Goal: Task Accomplishment & Management: Use online tool/utility

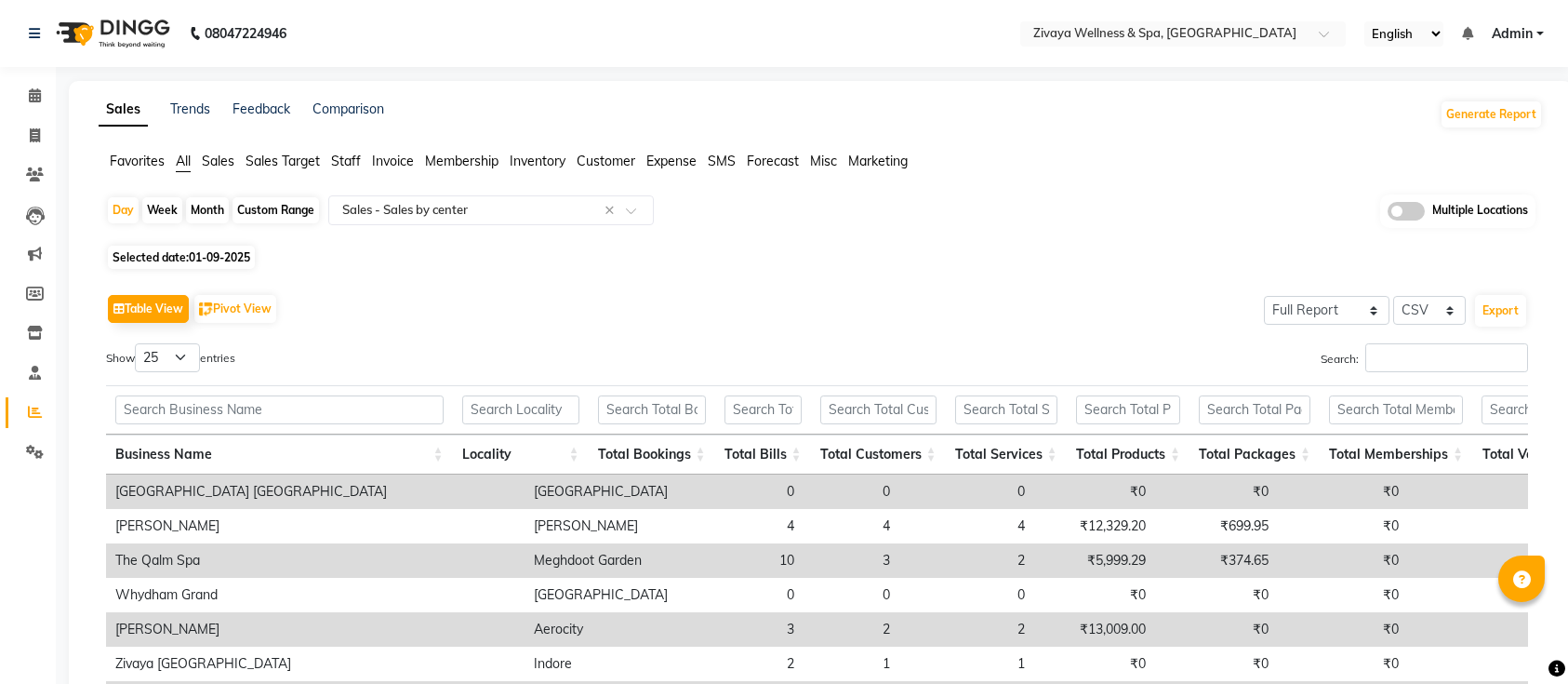
select select "full_report"
select select "csv"
select select "25"
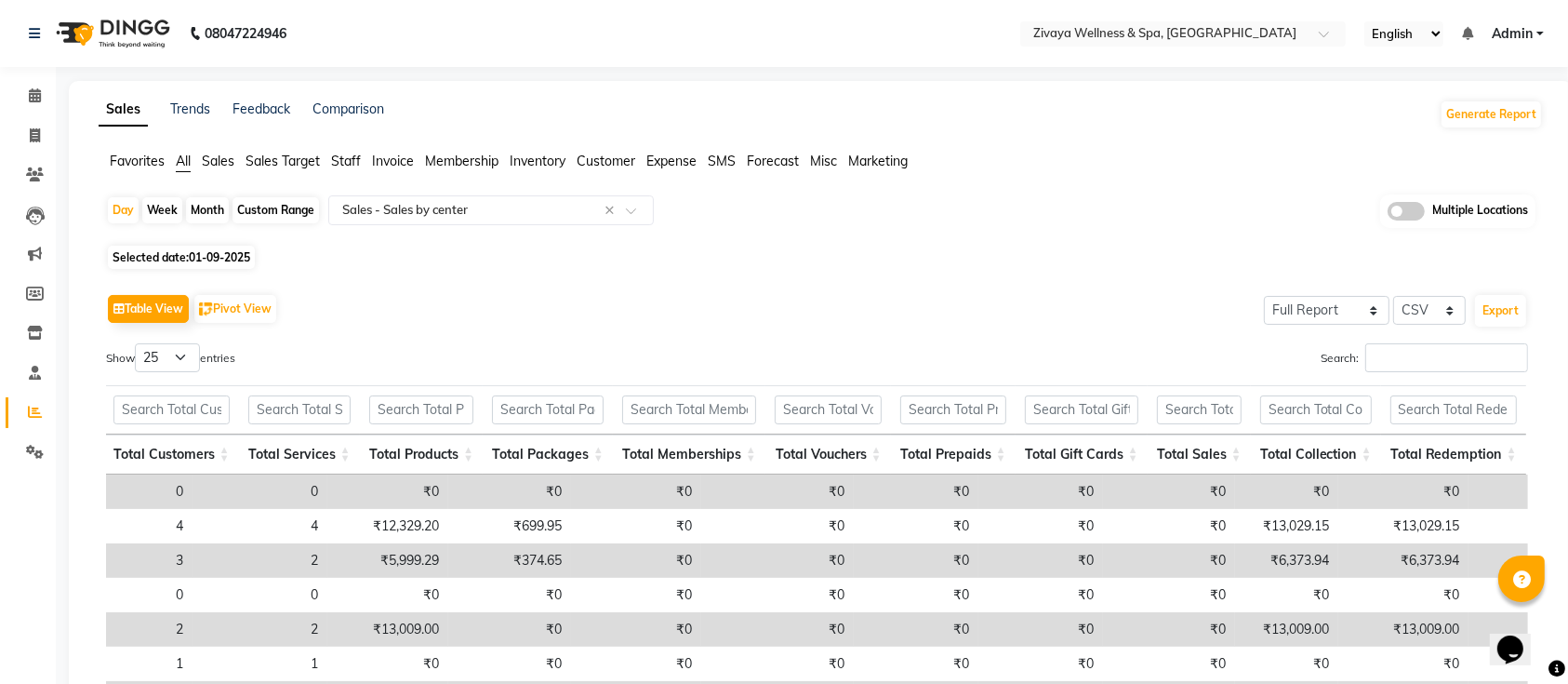
click at [180, 262] on span "Selected date: [DATE]" at bounding box center [180, 257] width 147 height 23
select select "9"
select select "2025"
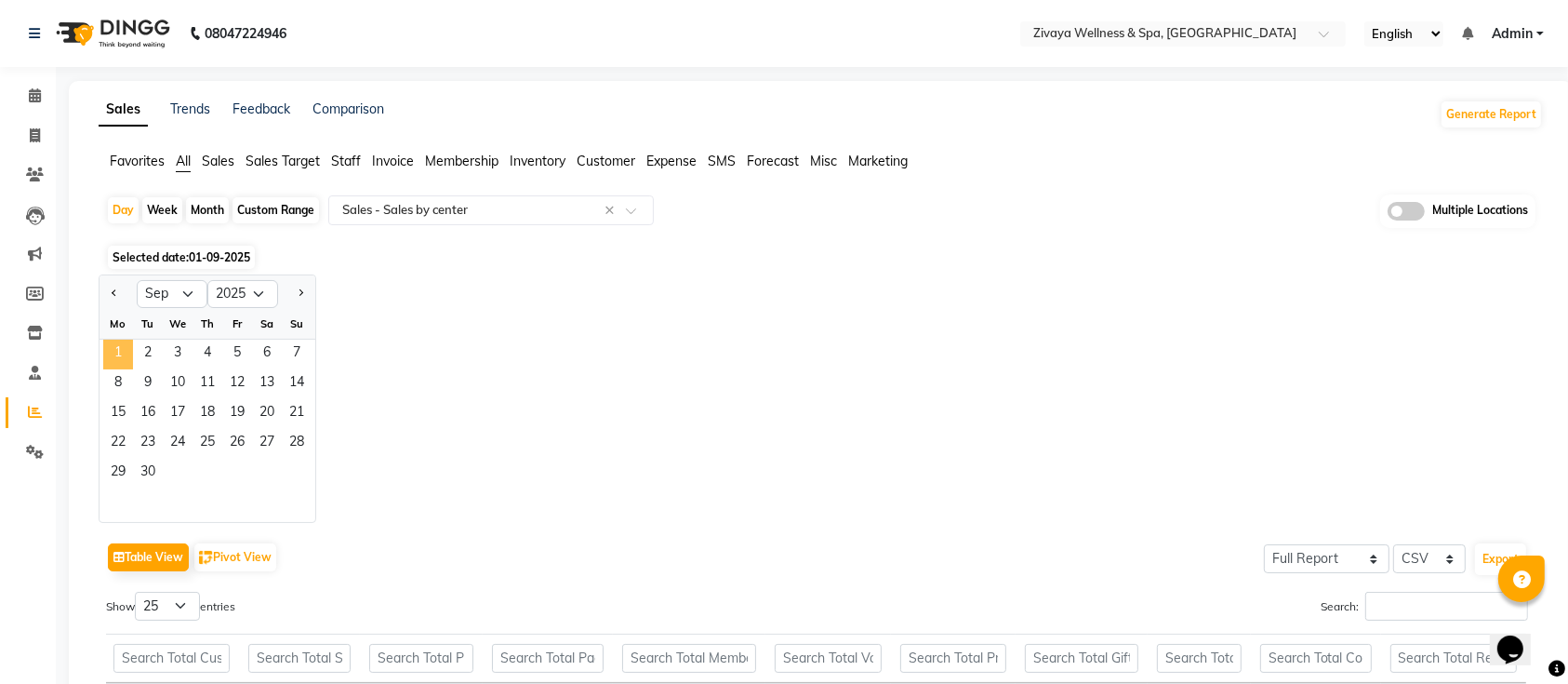
click at [118, 353] on span "1" at bounding box center [119, 354] width 30 height 30
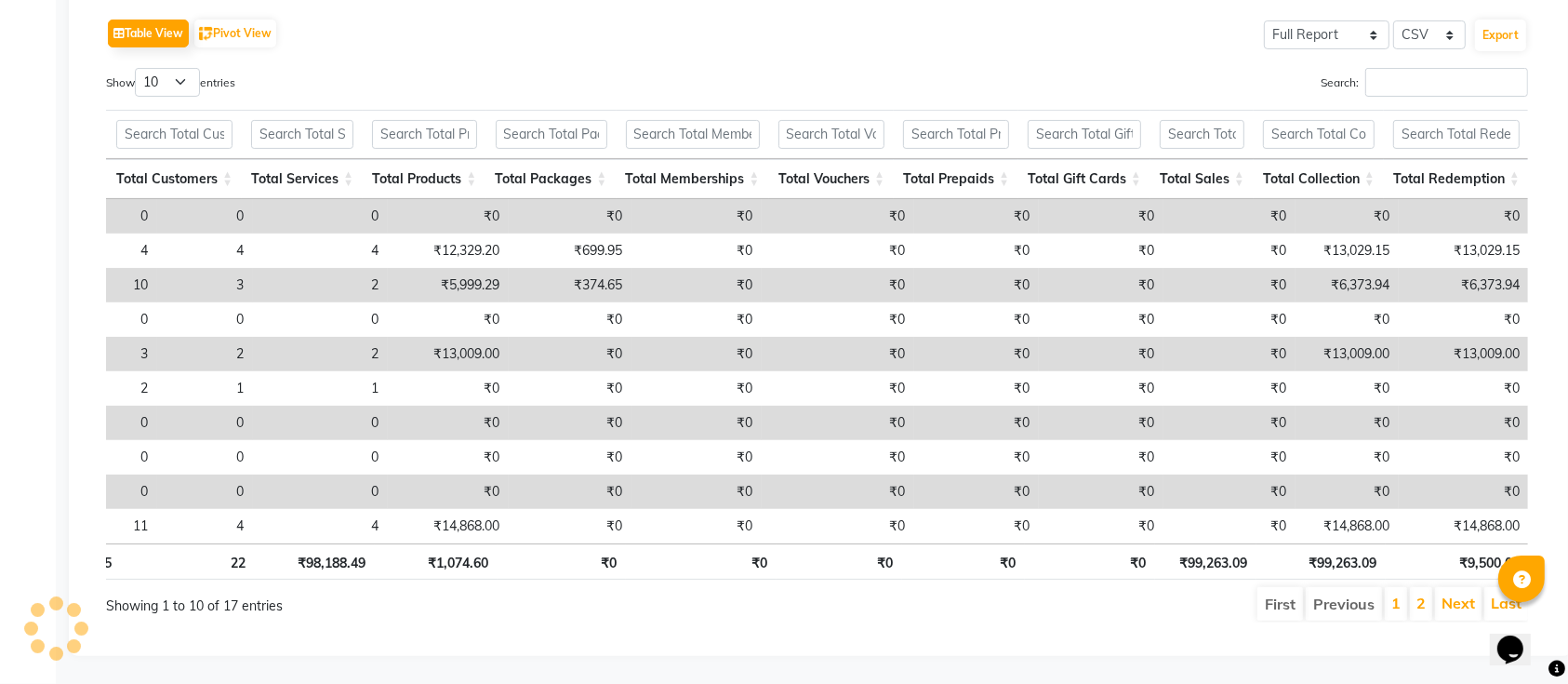
scroll to position [0, 528]
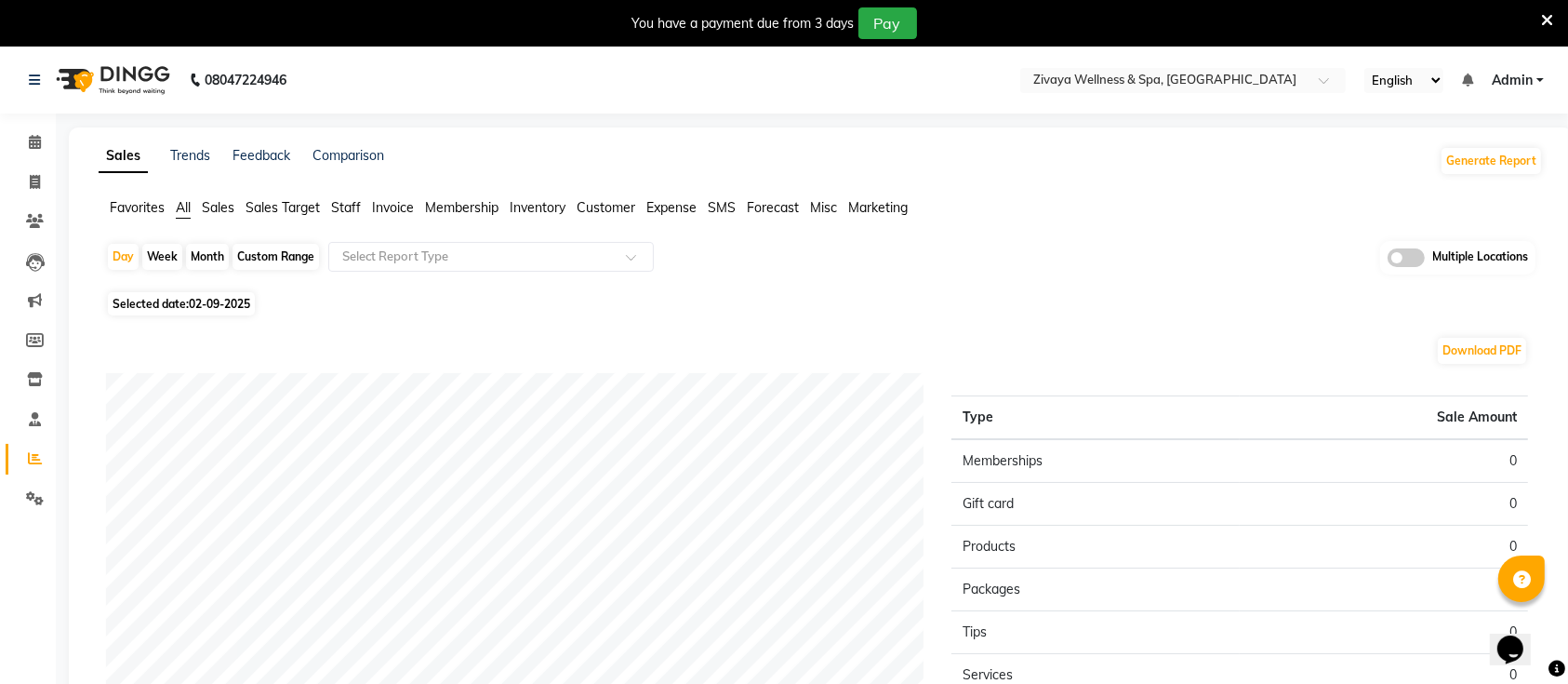
click at [249, 302] on span "02-09-2025" at bounding box center [219, 304] width 62 height 14
select select "9"
select select "2025"
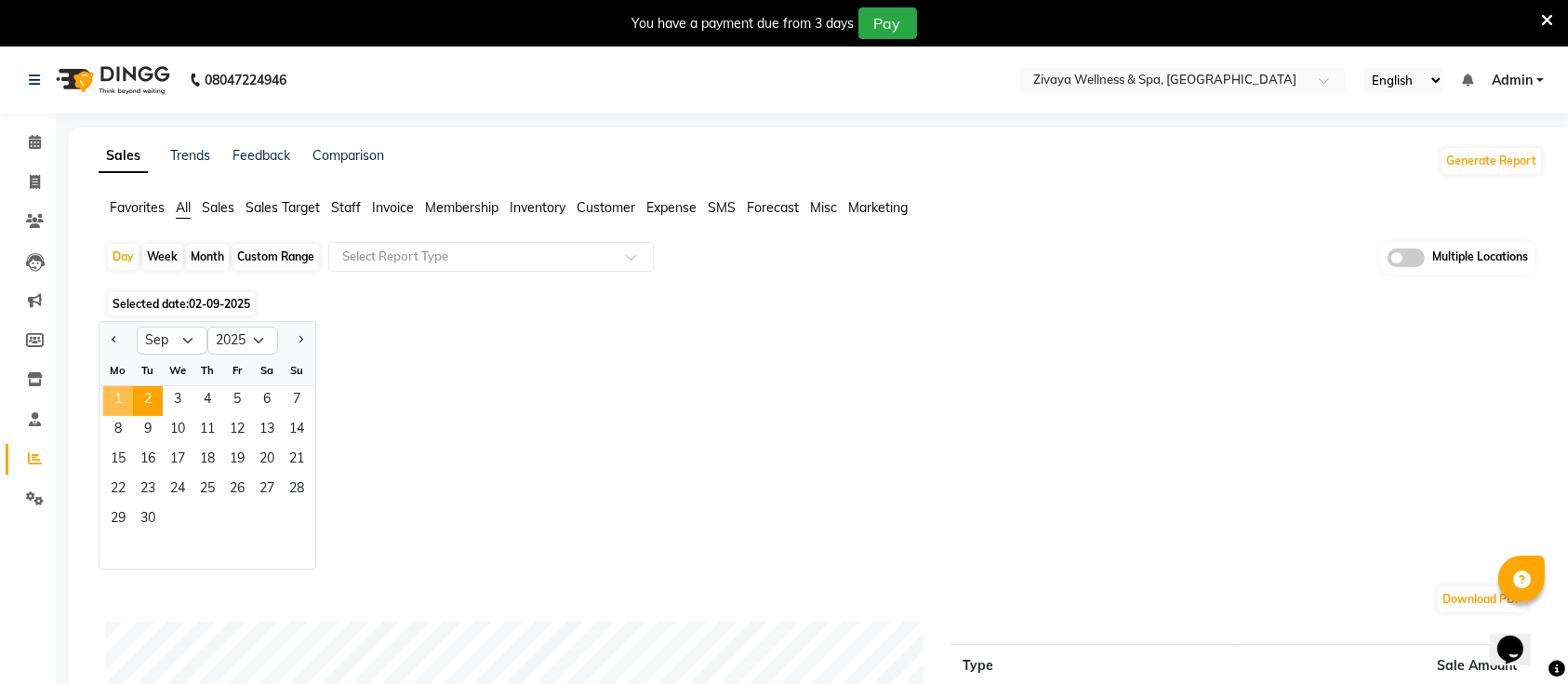
click at [120, 392] on span "1" at bounding box center [119, 401] width 30 height 30
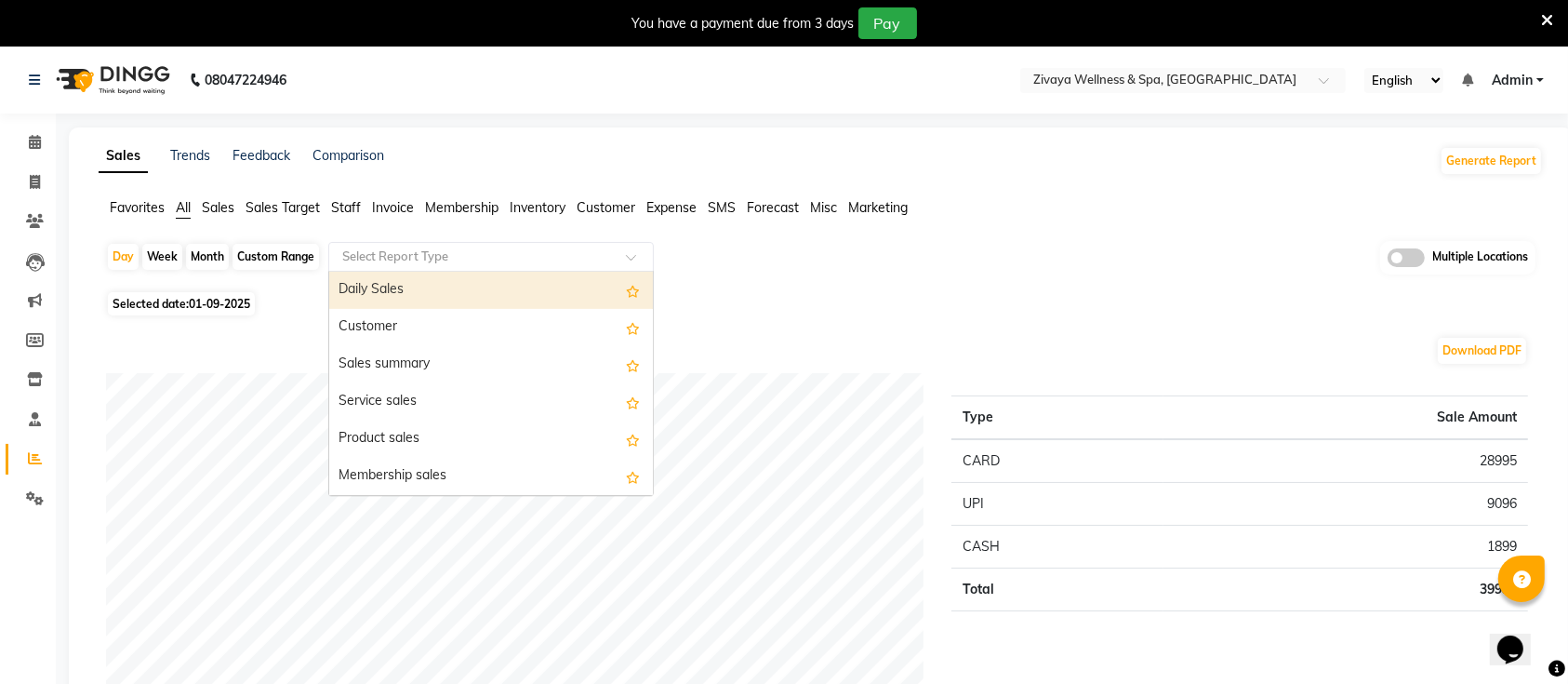
click at [408, 264] on input "text" at bounding box center [472, 257] width 268 height 19
type input "V"
type input "CEN"
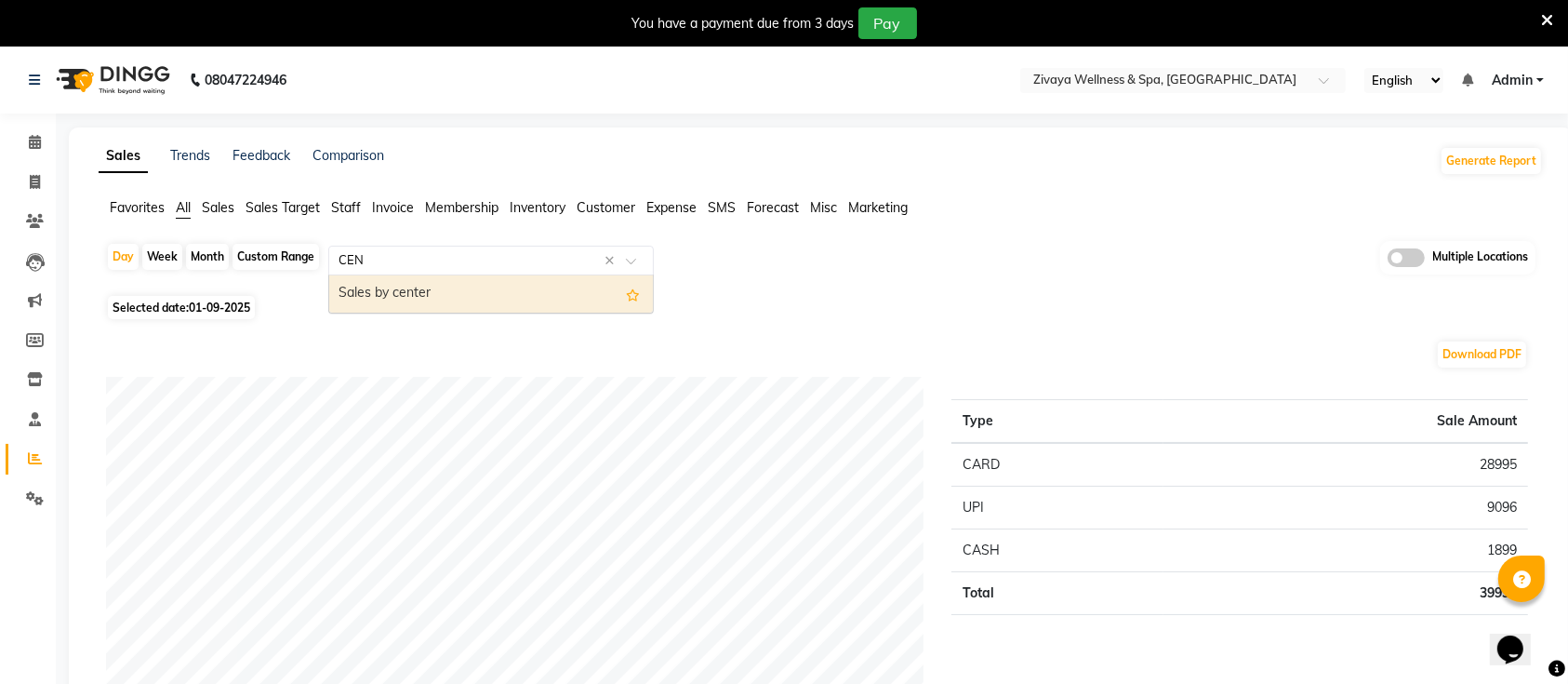
click at [408, 301] on div "Sales by center" at bounding box center [490, 294] width 323 height 37
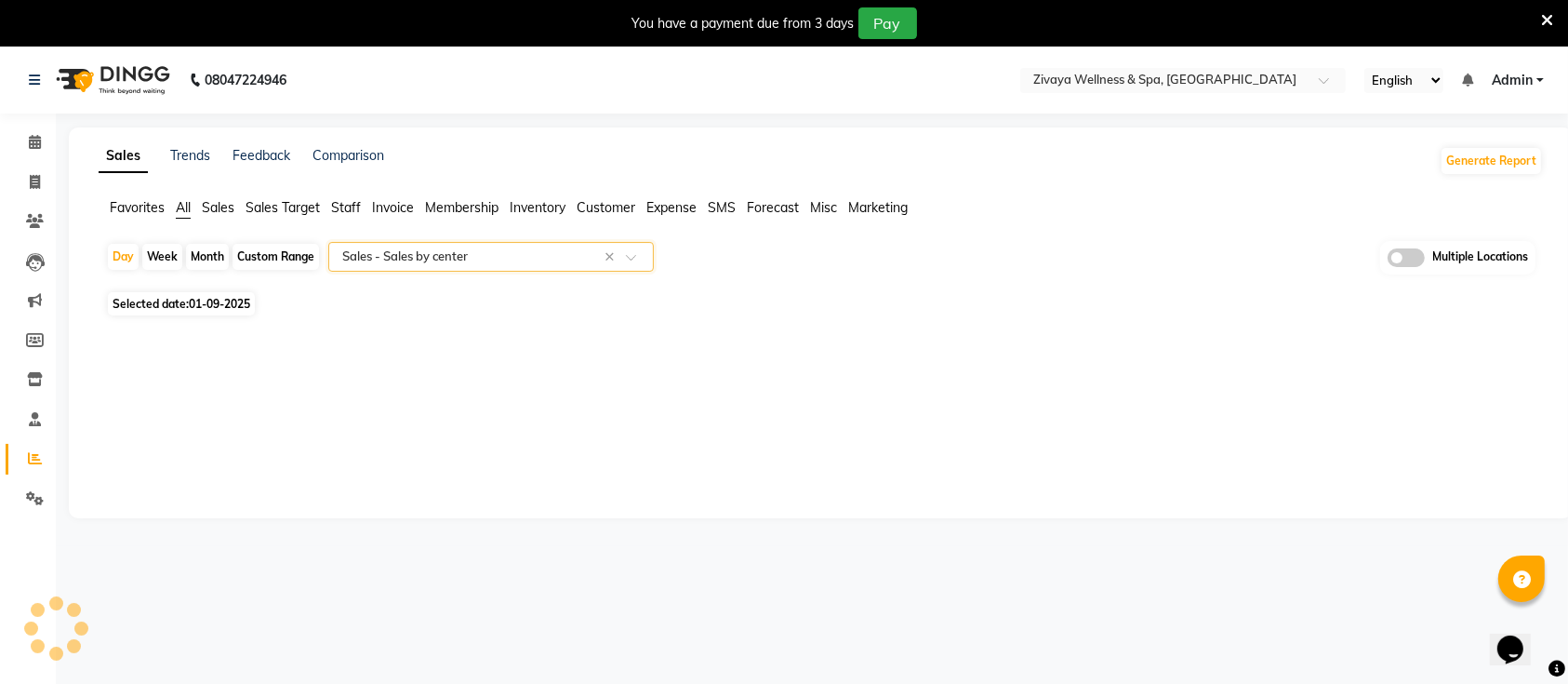
select select "full_report"
select select "csv"
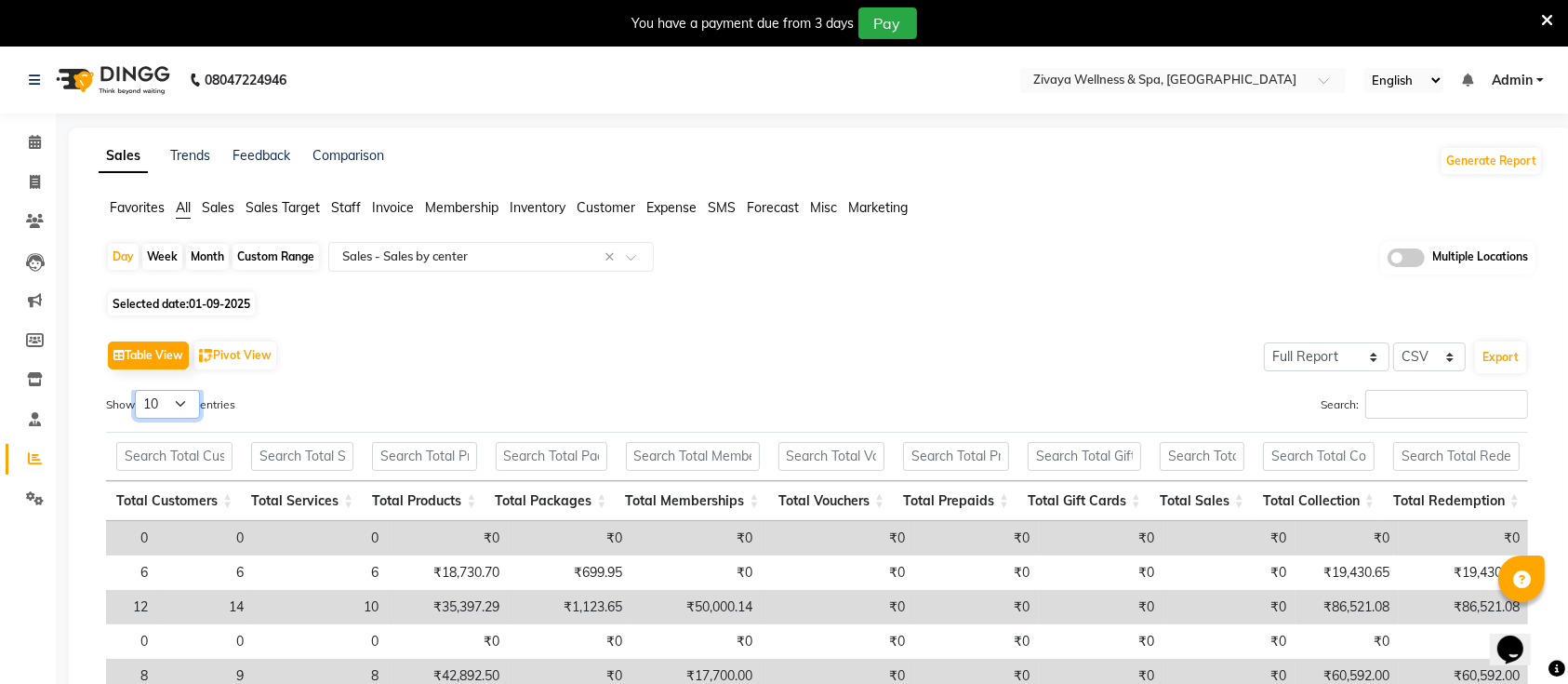
click at [191, 391] on select "10 25 50 100" at bounding box center [167, 404] width 65 height 29
select select "25"
click at [137, 390] on select "10 25 50 100" at bounding box center [167, 404] width 65 height 29
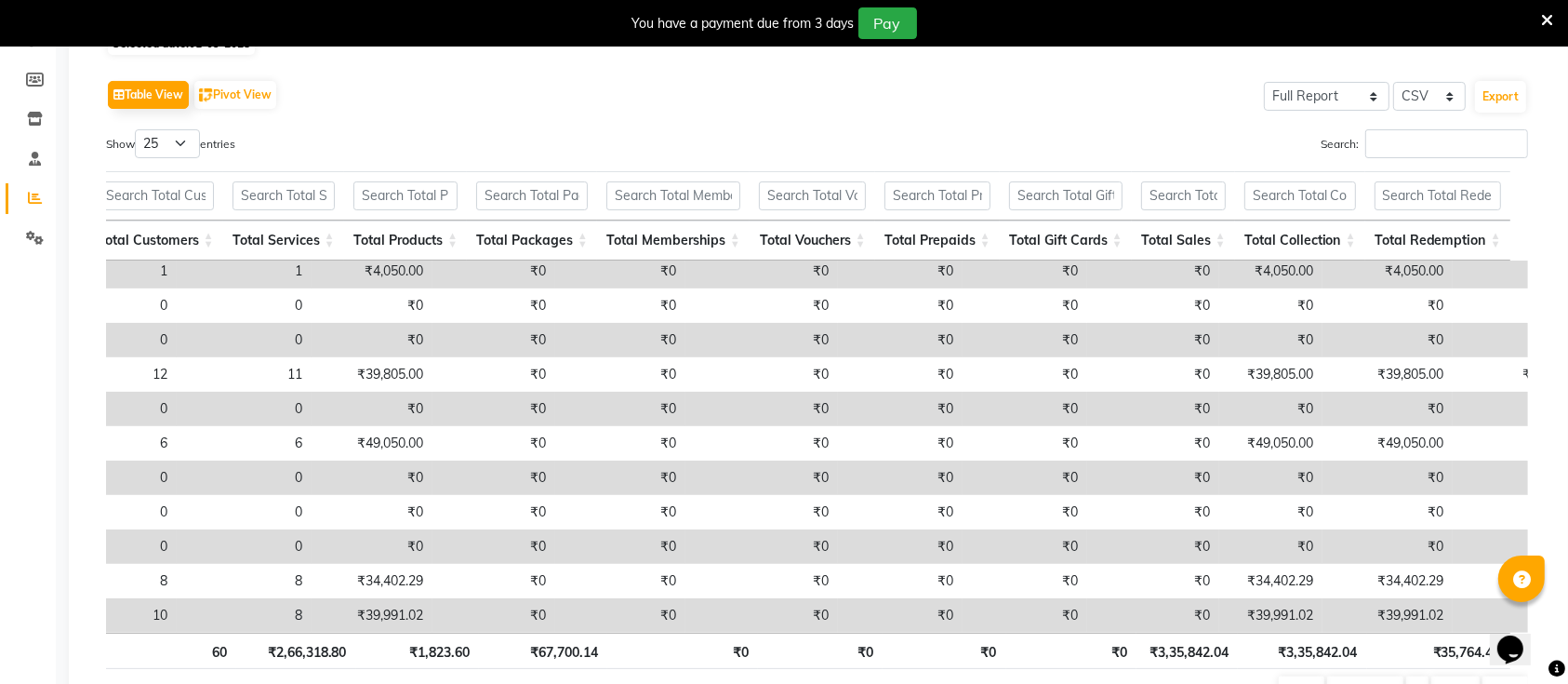
click at [804, 126] on div "Table View Pivot View Select Full Report Filtered Report Select CSV PDF Export …" at bounding box center [816, 393] width 1421 height 636
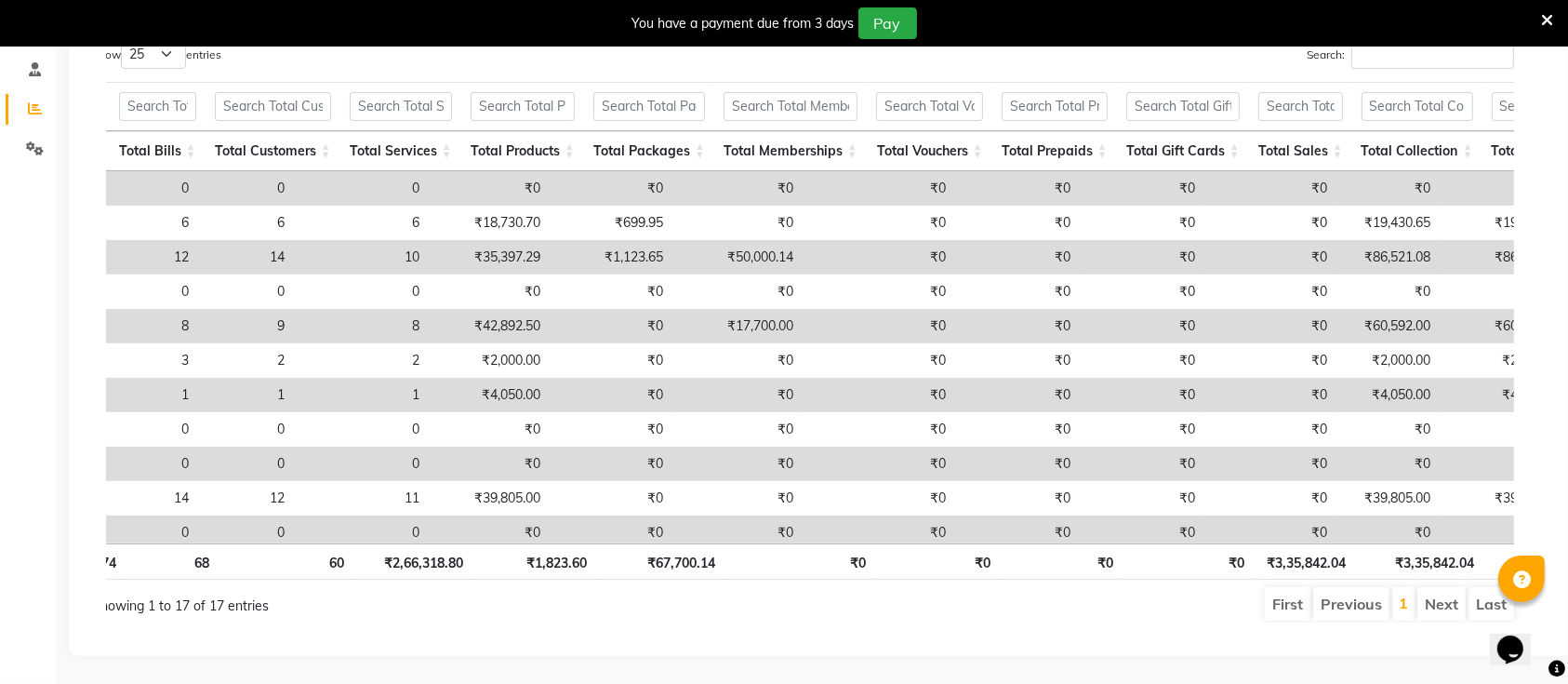
scroll to position [0, 723]
